Goal: Task Accomplishment & Management: Use online tool/utility

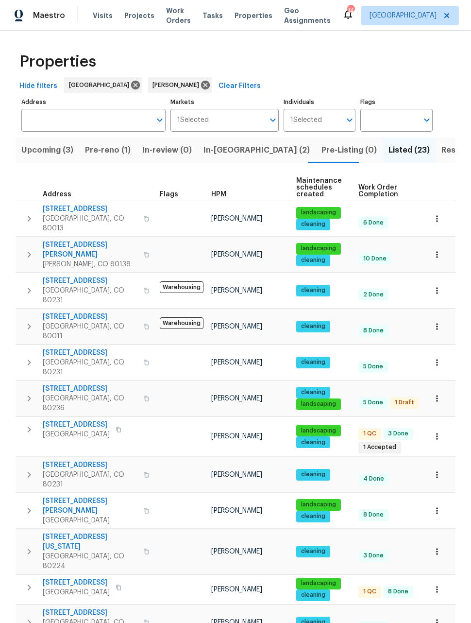
click at [442, 150] on span "Resale (11)" at bounding box center [462, 150] width 40 height 14
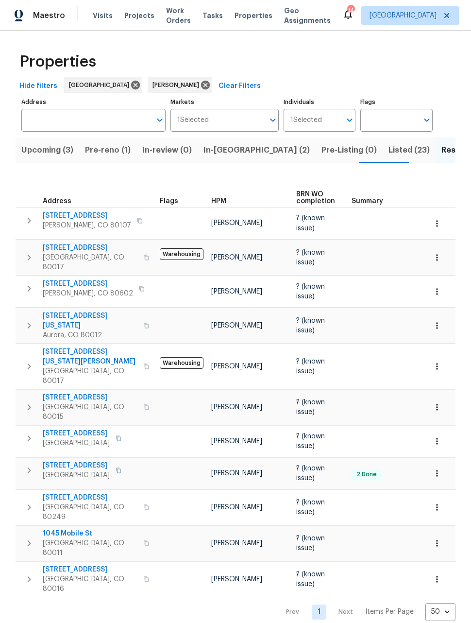
click at [389, 152] on span "Listed (23)" at bounding box center [409, 150] width 41 height 14
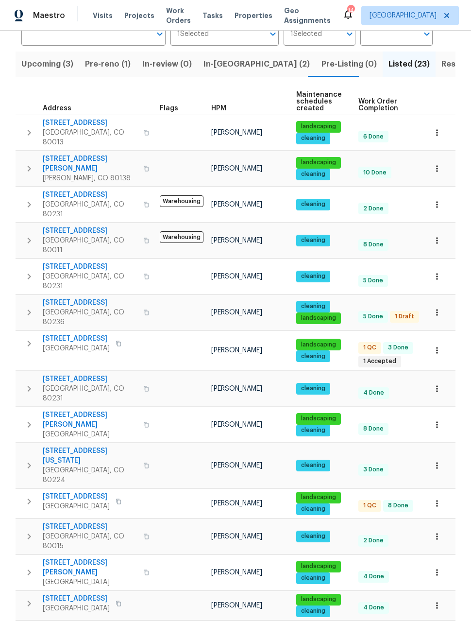
scroll to position [87, 0]
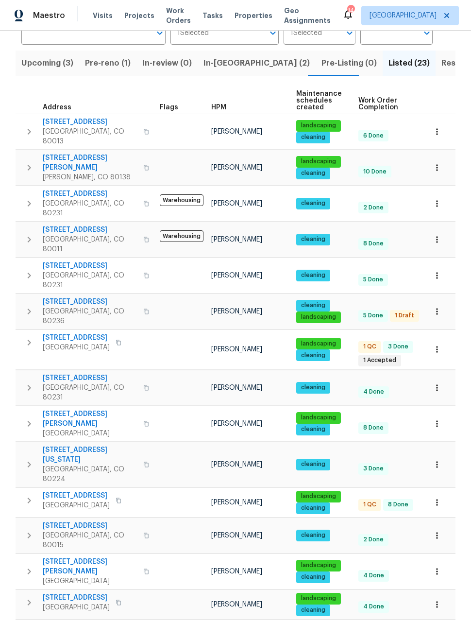
click at [438, 594] on button "button" at bounding box center [437, 604] width 21 height 21
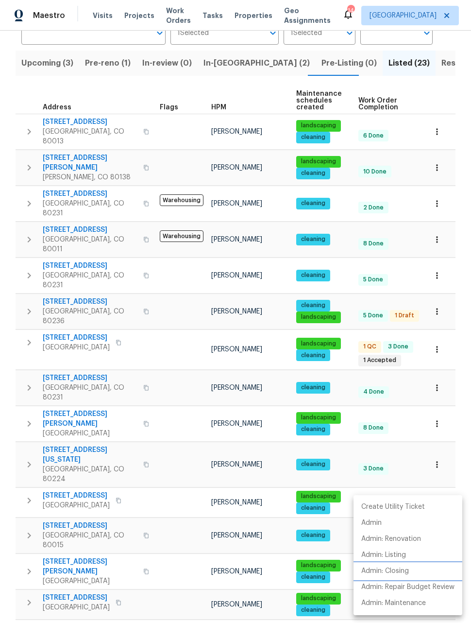
click at [401, 573] on p "Admin: Closing" at bounding box center [386, 571] width 48 height 10
click at [457, 455] on div at bounding box center [235, 311] width 471 height 623
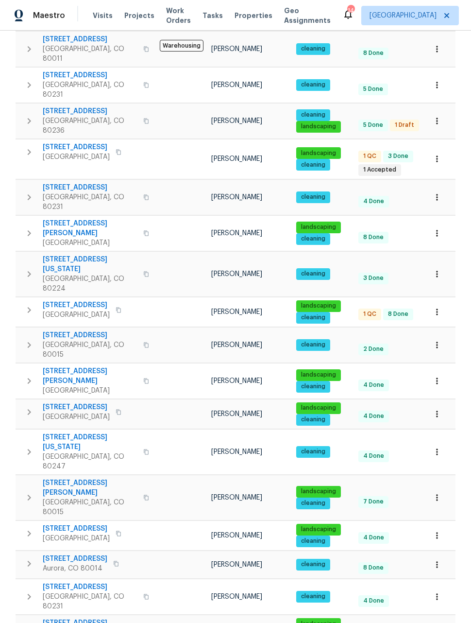
scroll to position [277, 0]
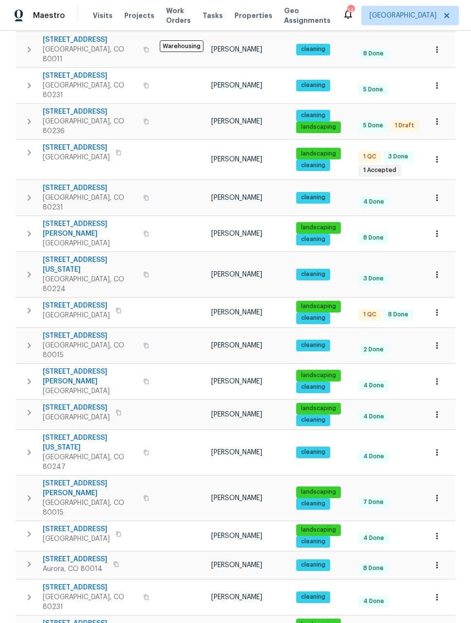
click at [442, 623] on icon "button" at bounding box center [438, 631] width 10 height 10
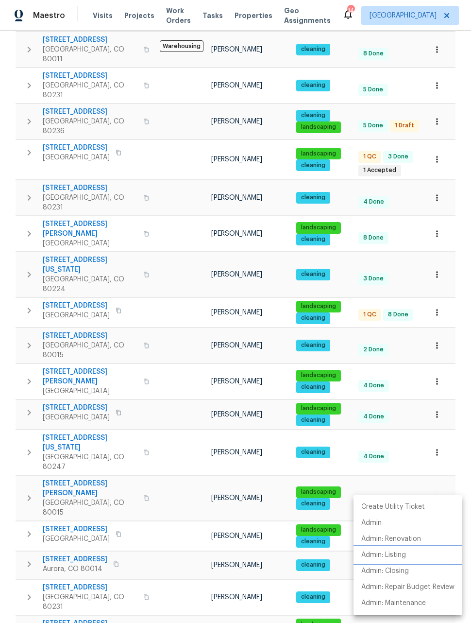
click at [398, 553] on p "Admin: Listing" at bounding box center [384, 555] width 45 height 10
click at [442, 393] on div at bounding box center [235, 311] width 471 height 623
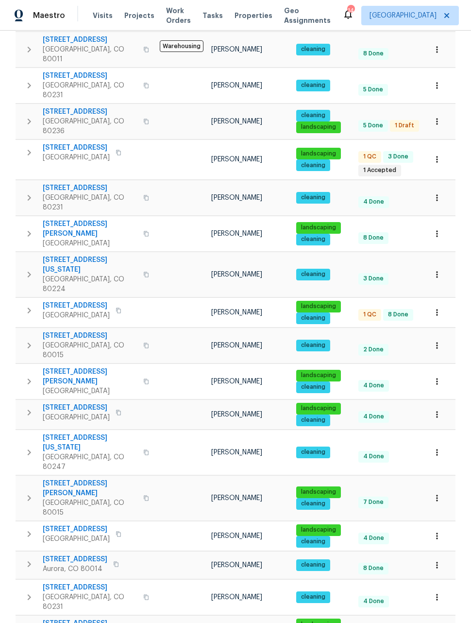
click at [439, 493] on icon "button" at bounding box center [438, 498] width 10 height 10
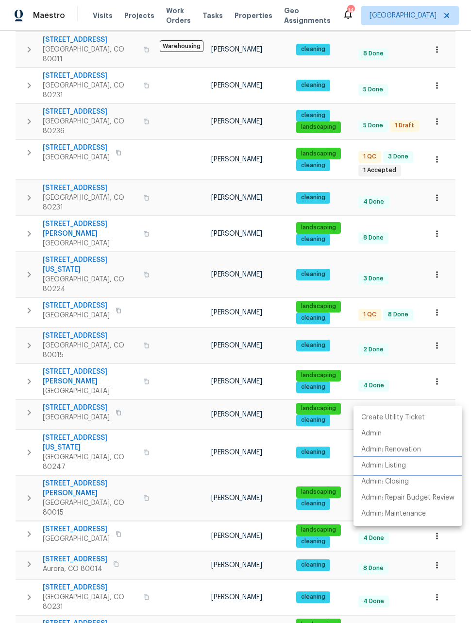
click at [396, 466] on p "Admin: Listing" at bounding box center [384, 466] width 45 height 10
